Goal: Task Accomplishment & Management: Use online tool/utility

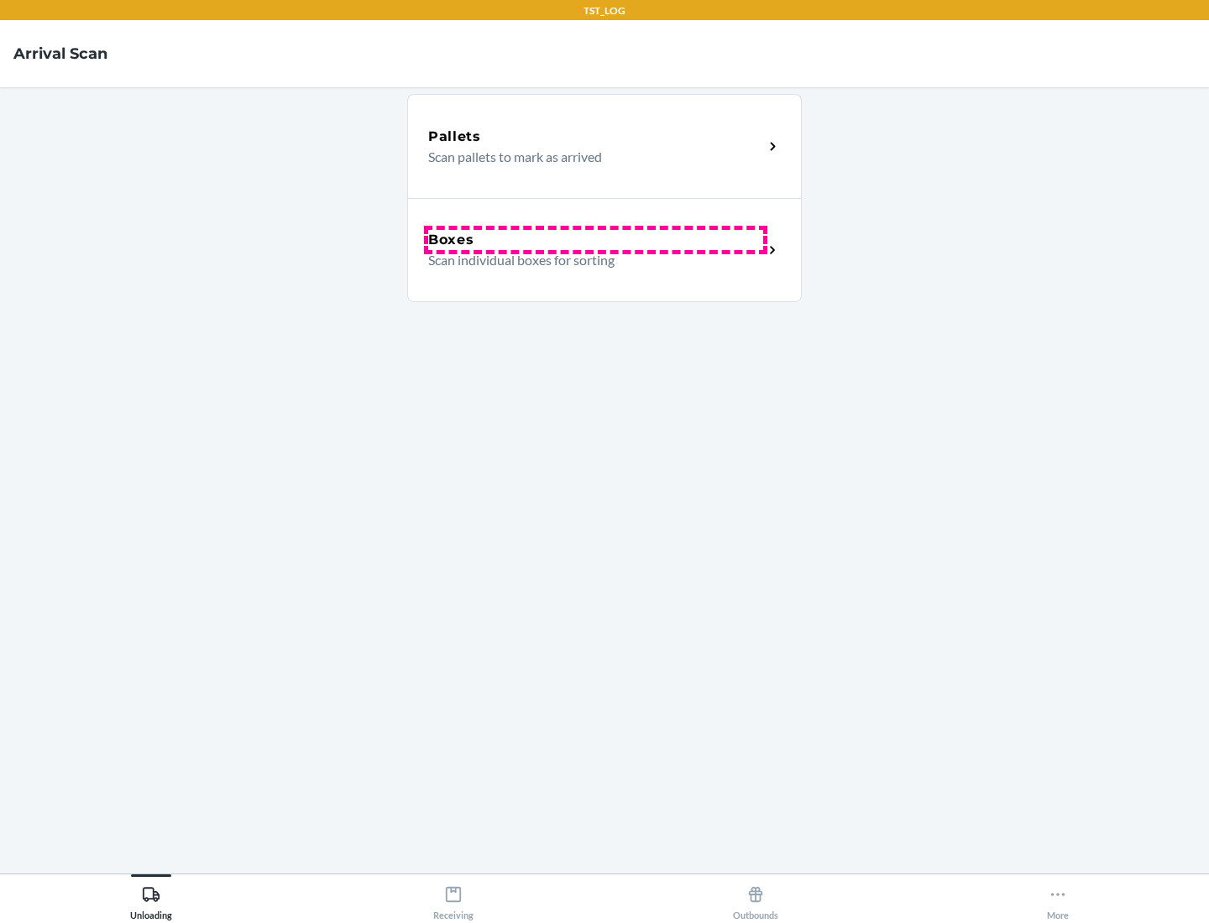
click at [595, 240] on div "Boxes" at bounding box center [595, 240] width 335 height 20
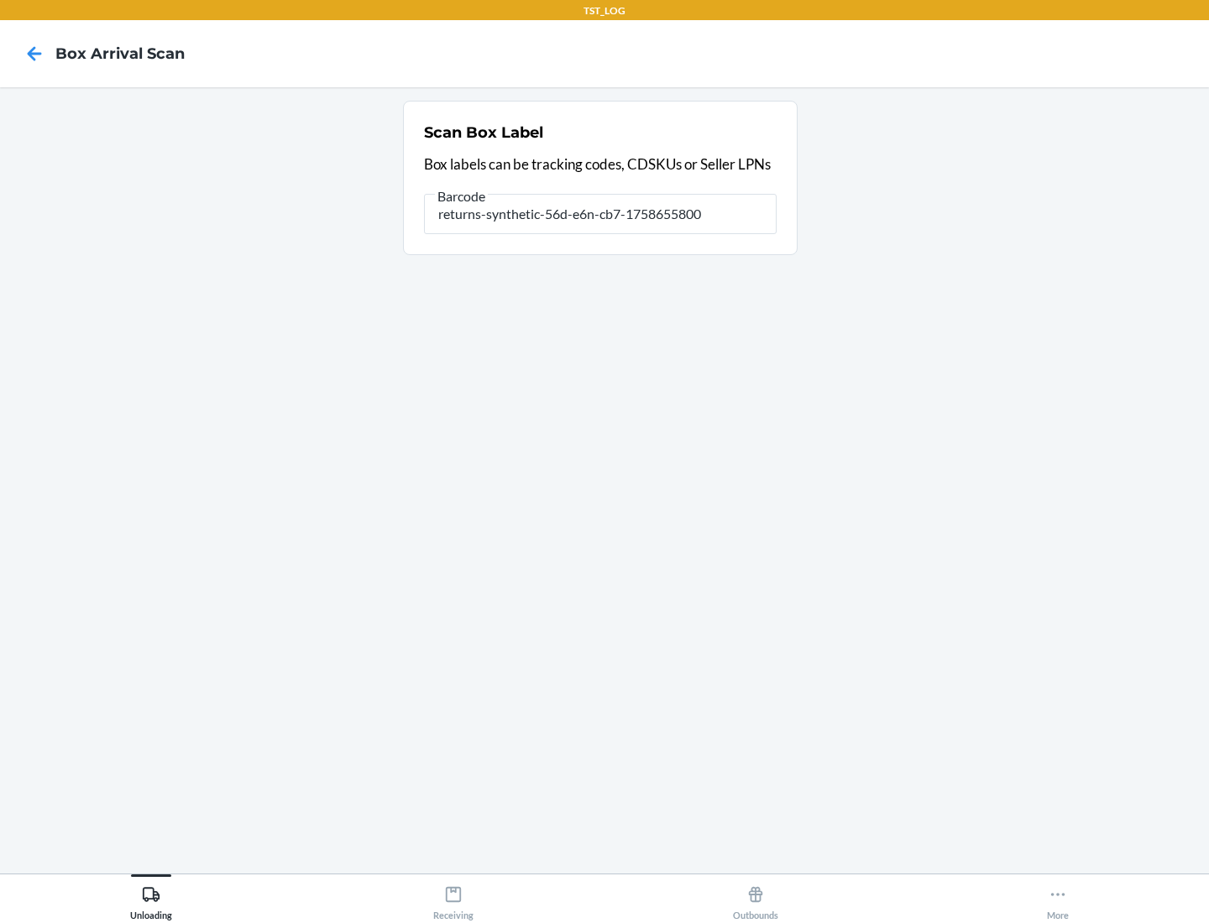
type input "returns-synthetic-56d-e6n-cb7-1758655800"
